Goal: Information Seeking & Learning: Find specific fact

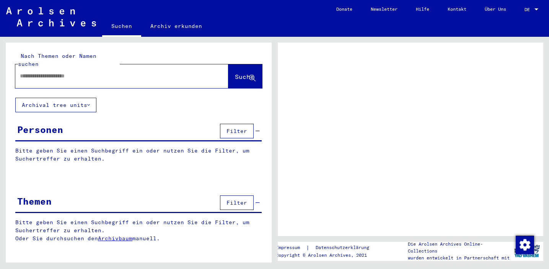
click at [532, 10] on span "DE" at bounding box center [529, 9] width 8 height 5
click at [528, 10] on span "DE" at bounding box center [529, 9] width 8 height 5
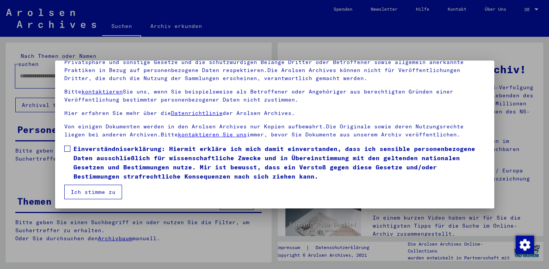
scroll to position [65, 0]
click at [66, 150] on span at bounding box center [67, 148] width 6 height 6
click at [98, 190] on button "Ich stimme zu" at bounding box center [93, 192] width 58 height 15
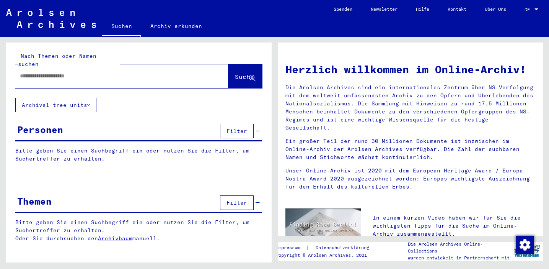
click at [529, 8] on span "DE" at bounding box center [529, 9] width 8 height 5
click at [521, 12] on span "English" at bounding box center [517, 13] width 19 height 6
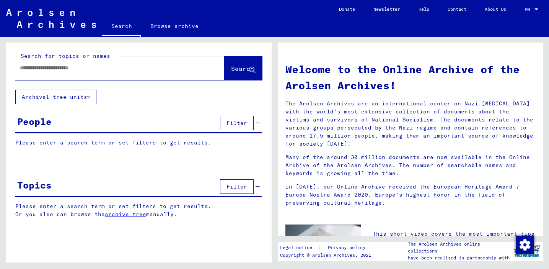
click at [74, 69] on input "text" at bounding box center [111, 68] width 182 height 8
click at [229, 74] on button "Search" at bounding box center [244, 68] width 38 height 24
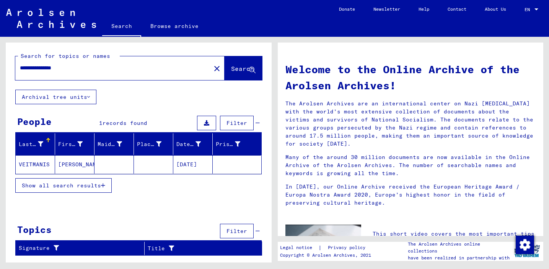
click at [198, 164] on mat-cell "[DATE]" at bounding box center [192, 164] width 39 height 18
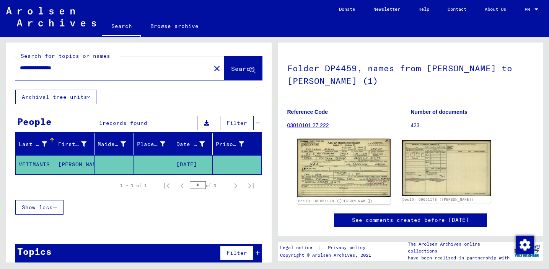
click at [346, 178] on img at bounding box center [343, 168] width 93 height 58
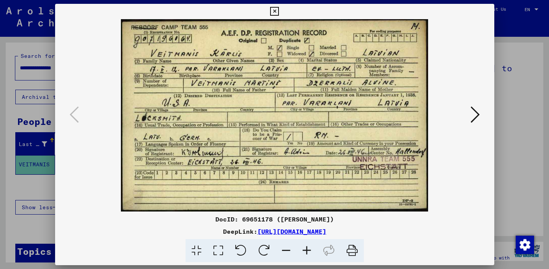
click at [327, 232] on link "[URL][DOMAIN_NAME]" at bounding box center [292, 231] width 69 height 8
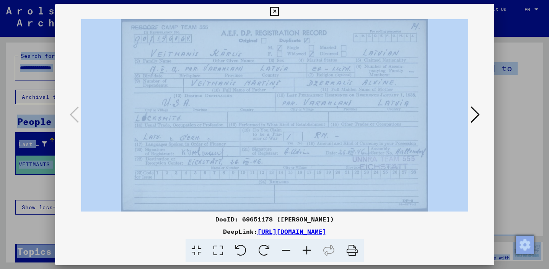
drag, startPoint x: 383, startPoint y: 63, endPoint x: 622, endPoint y: 69, distance: 239.3
click at [368, 62] on img at bounding box center [274, 115] width 387 height 192
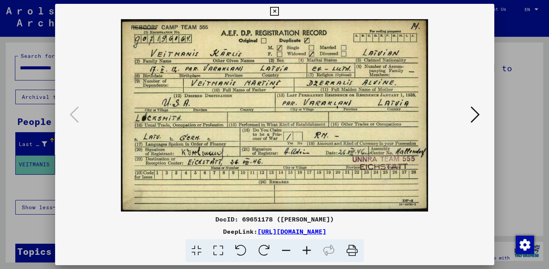
drag, startPoint x: 331, startPoint y: 70, endPoint x: 422, endPoint y: 75, distance: 91.6
click at [420, 75] on img at bounding box center [274, 115] width 387 height 192
click at [279, 11] on icon at bounding box center [274, 11] width 9 height 9
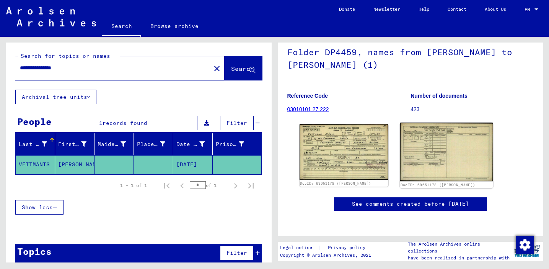
scroll to position [102, 0]
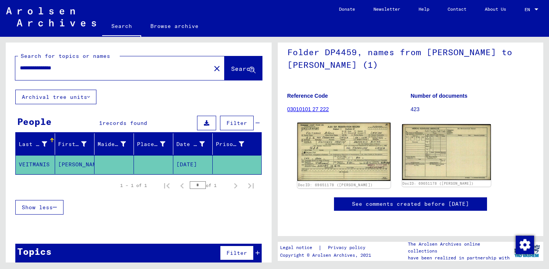
click at [350, 123] on img at bounding box center [343, 152] width 93 height 58
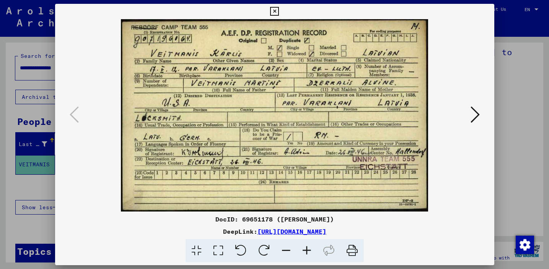
click at [351, 251] on icon at bounding box center [352, 250] width 23 height 23
click at [472, 118] on icon at bounding box center [475, 114] width 9 height 18
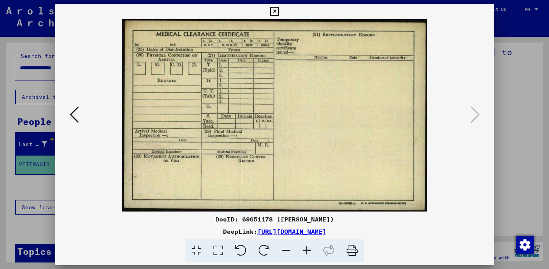
click at [352, 249] on icon at bounding box center [352, 250] width 23 height 23
click at [524, 141] on div at bounding box center [274, 134] width 549 height 269
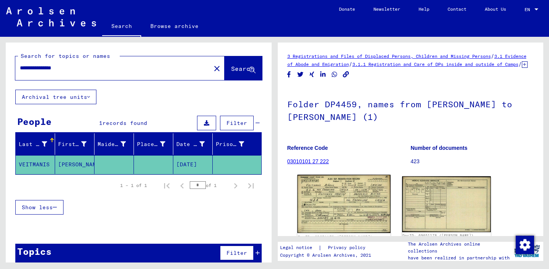
scroll to position [0, 0]
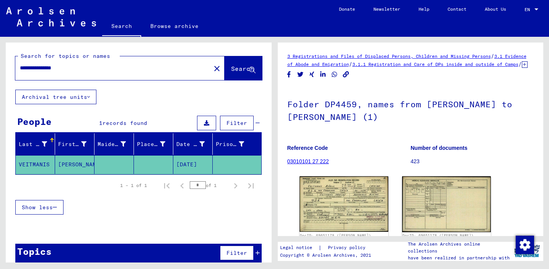
click at [97, 70] on input "**********" at bounding box center [113, 68] width 186 height 8
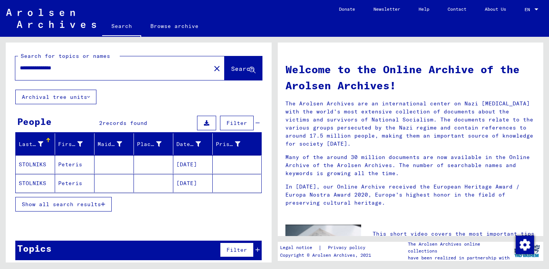
click at [39, 70] on input "**********" at bounding box center [111, 68] width 182 height 8
click at [64, 70] on input "**********" at bounding box center [111, 68] width 182 height 8
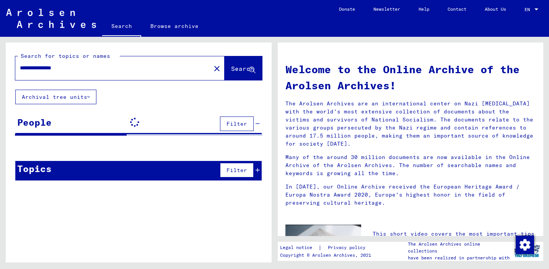
click at [43, 68] on input "**********" at bounding box center [111, 68] width 182 height 8
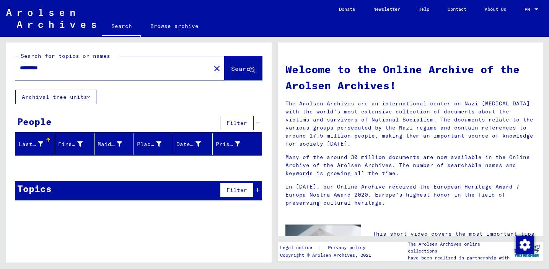
click at [43, 69] on input "*********" at bounding box center [111, 68] width 182 height 8
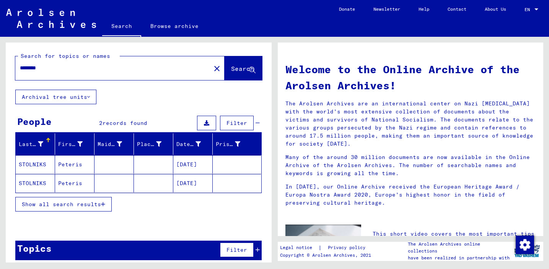
click at [48, 69] on input "********" at bounding box center [111, 68] width 182 height 8
type input "*******"
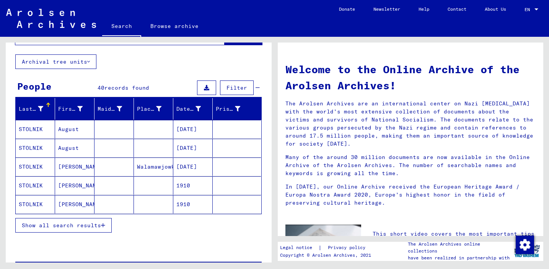
scroll to position [33, 0]
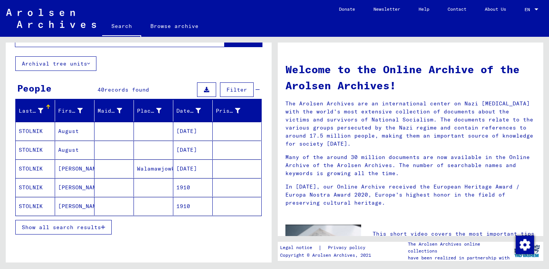
click at [95, 228] on span "Show all search results" at bounding box center [61, 227] width 79 height 7
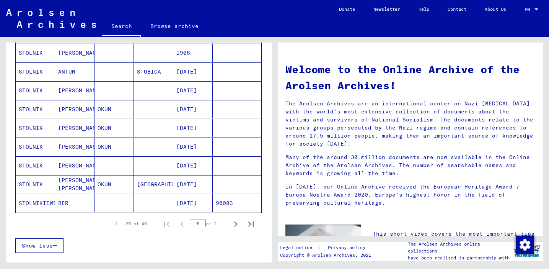
scroll to position [417, 0]
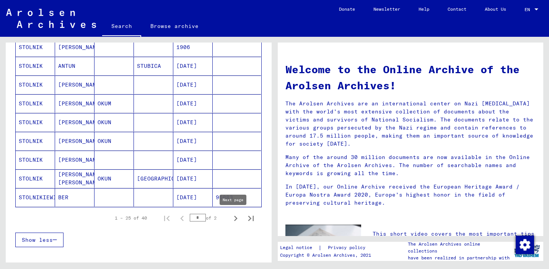
click at [237, 217] on icon "Next page" at bounding box center [235, 218] width 11 height 11
type input "*"
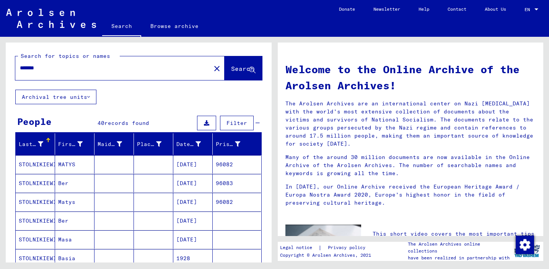
scroll to position [0, 0]
